Goal: Find contact information: Find contact information

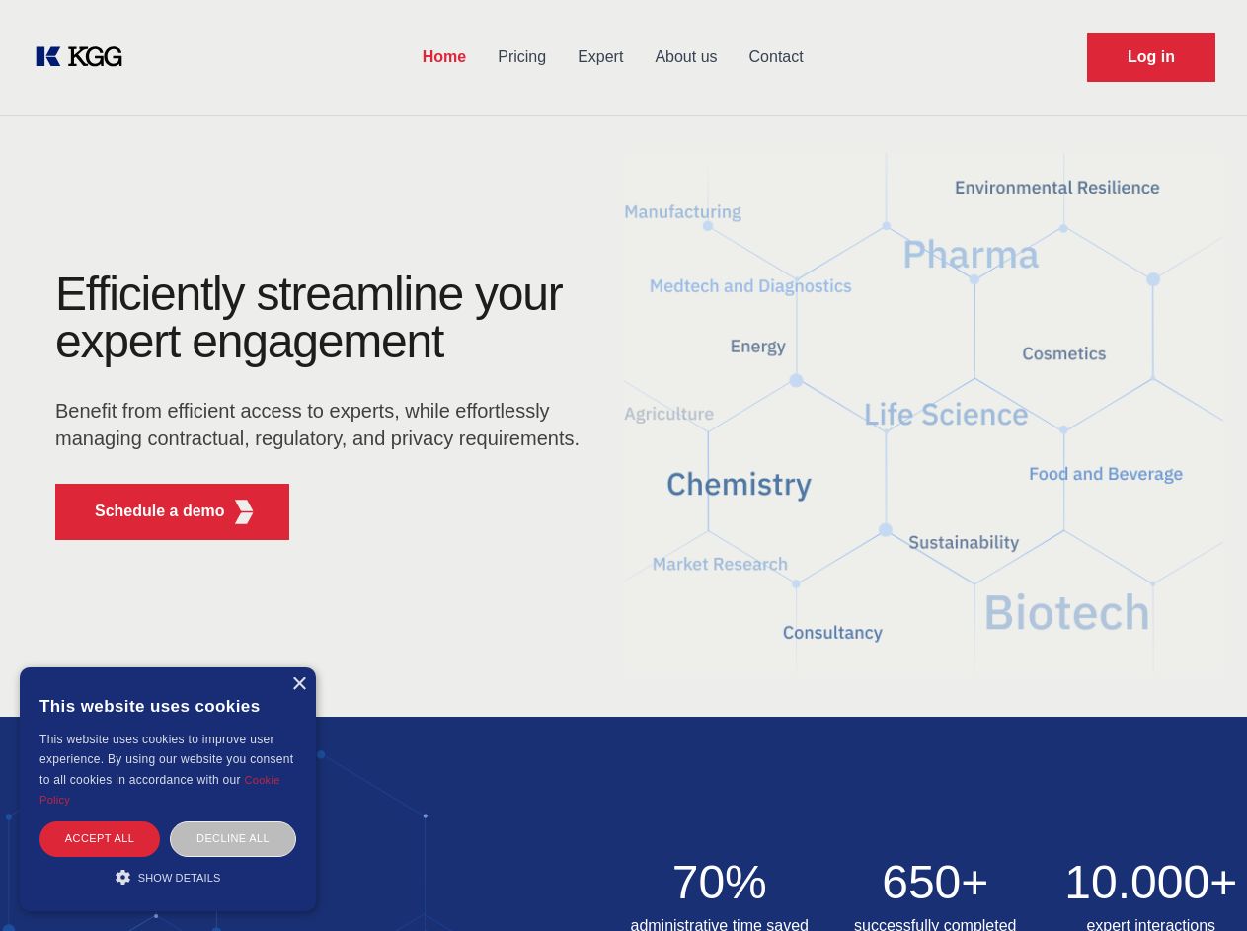
click at [623, 465] on div "Efficiently streamline your expert engagement Benefit from efficient access to …" at bounding box center [324, 412] width 600 height 285
click at [148, 511] on p "Schedule a demo" at bounding box center [160, 511] width 130 height 24
click at [298, 684] on div "× This website uses cookies This website uses cookies to improve user experienc…" at bounding box center [168, 789] width 296 height 244
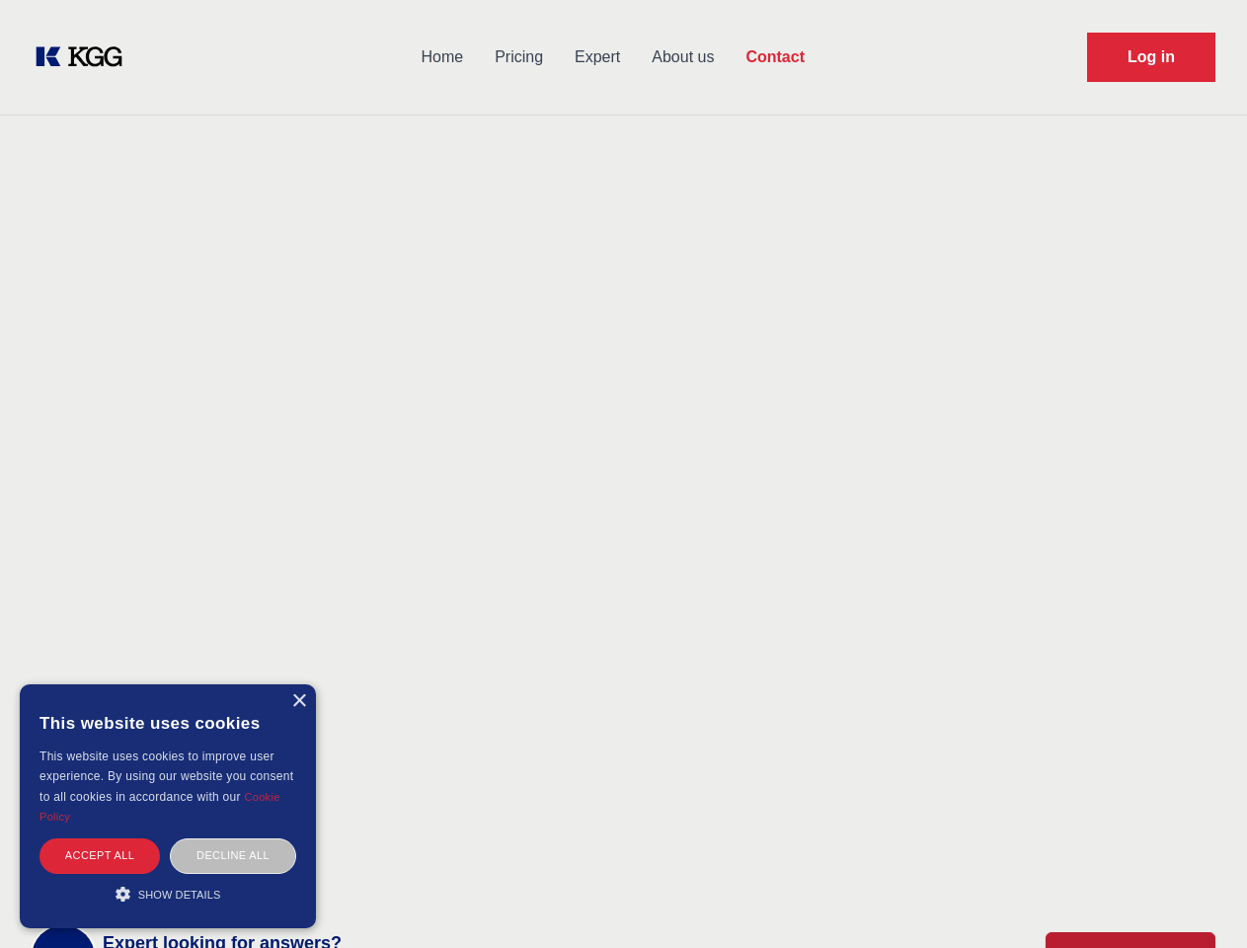
click at [100, 838] on div "Accept all" at bounding box center [99, 855] width 120 height 35
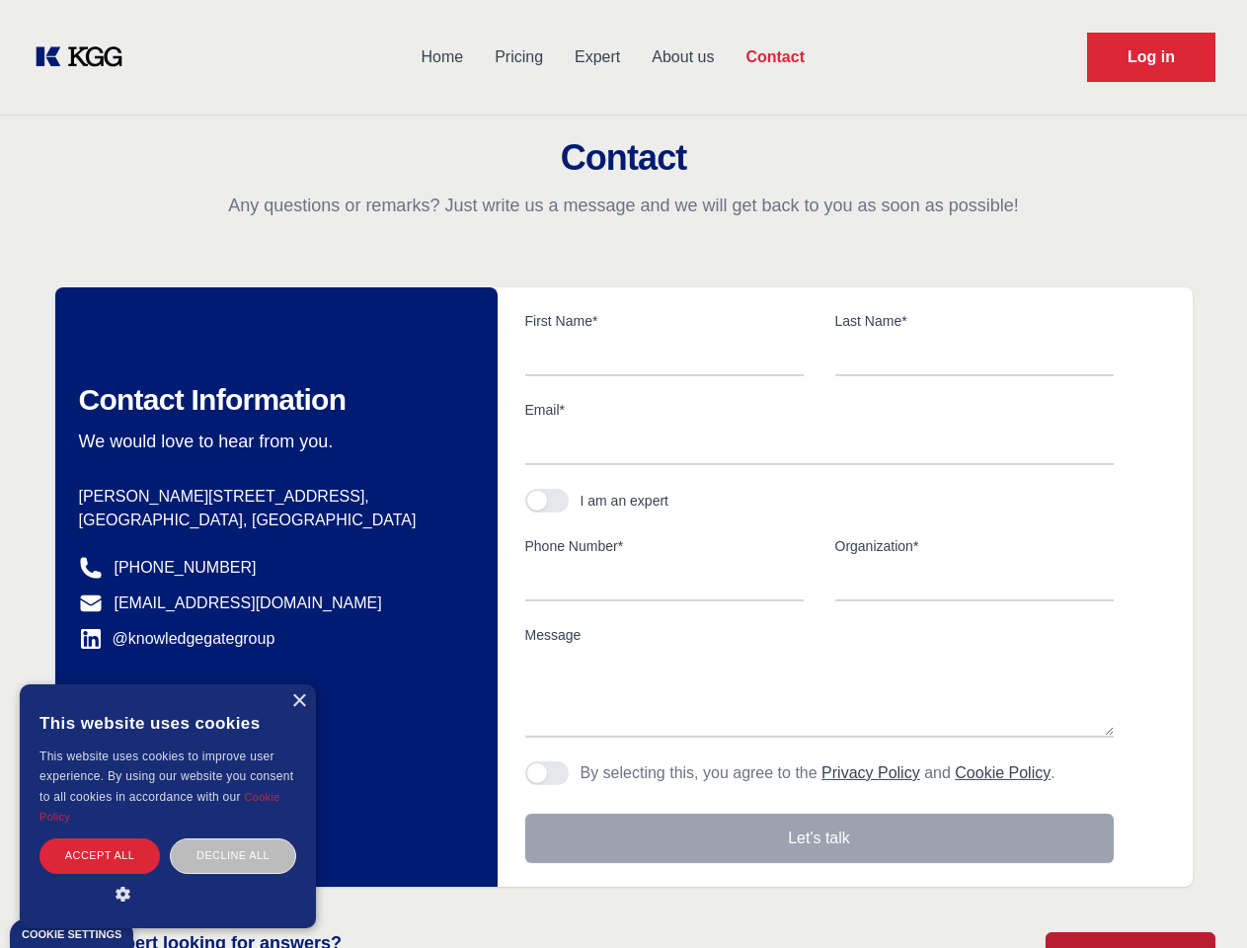
click at [233, 838] on div "Contact Information We would love to hear from you. Postal address [PERSON_NAME…" at bounding box center [276, 586] width 442 height 599
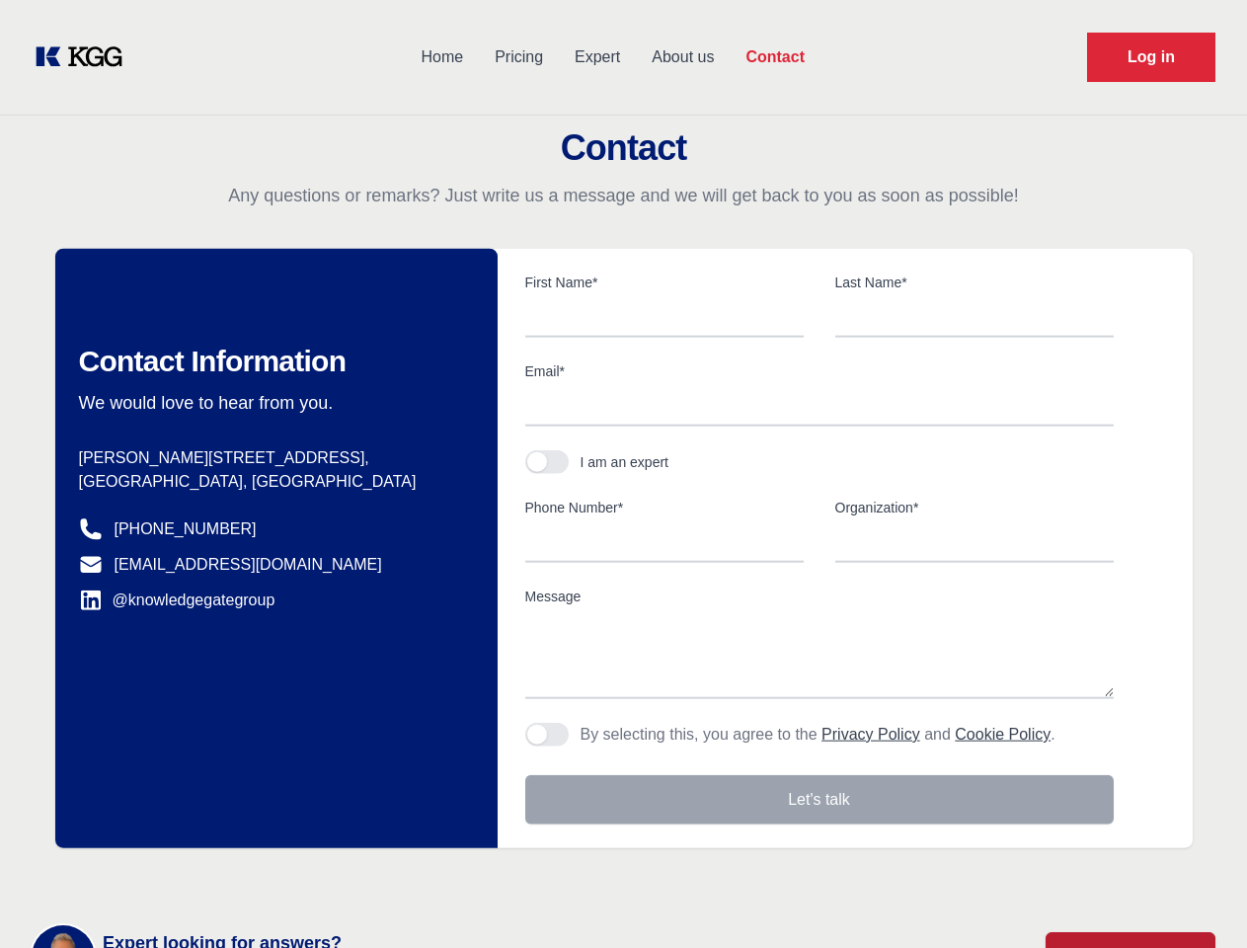
click at [168, 877] on main "Contact Any questions or remarks? Just write us a message and we will get back …" at bounding box center [623, 514] width 1247 height 1028
